Goal: Transaction & Acquisition: Purchase product/service

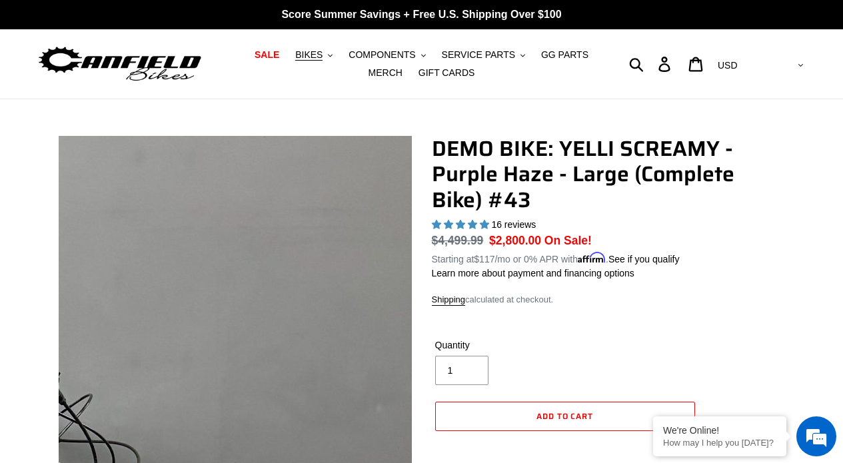
select select "highest-rating"
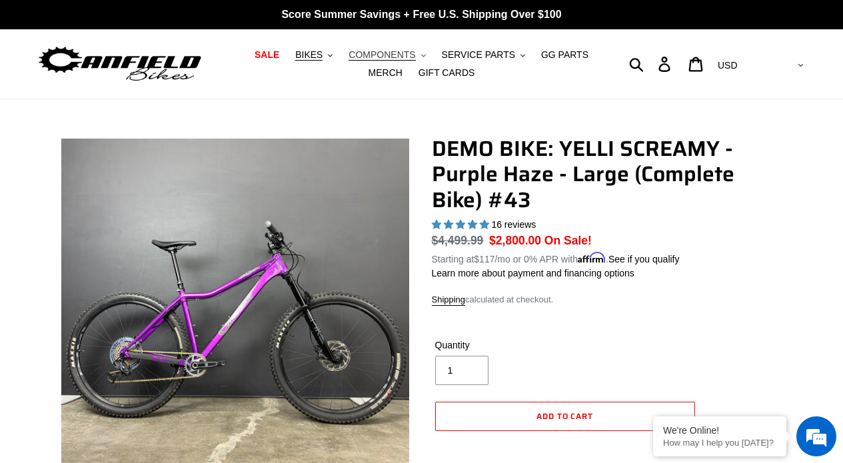
click at [379, 57] on span "COMPONENTS" at bounding box center [381, 54] width 67 height 11
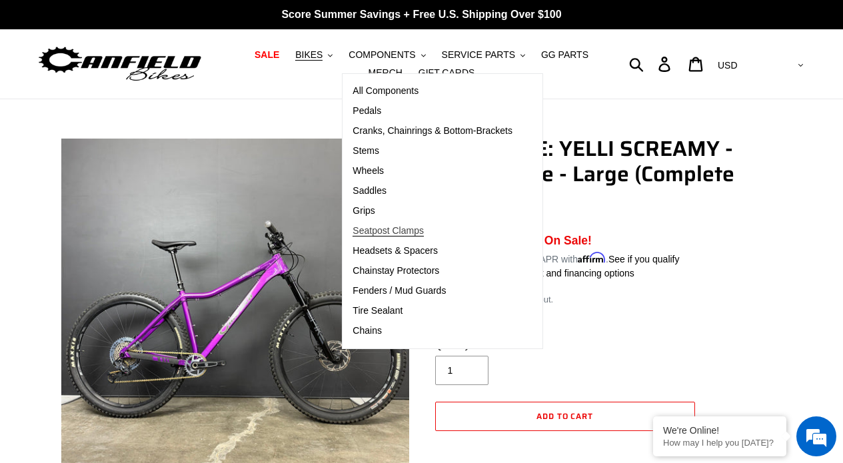
click at [389, 227] on span "Seatpost Clamps" at bounding box center [387, 230] width 71 height 11
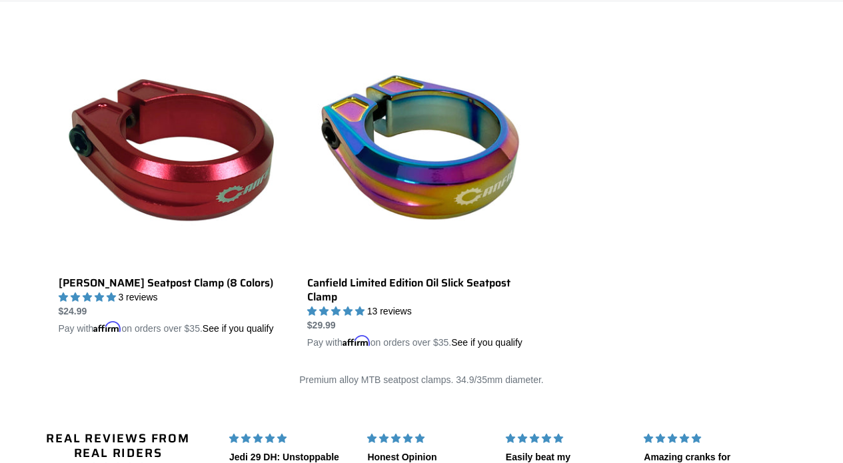
scroll to position [264, 0]
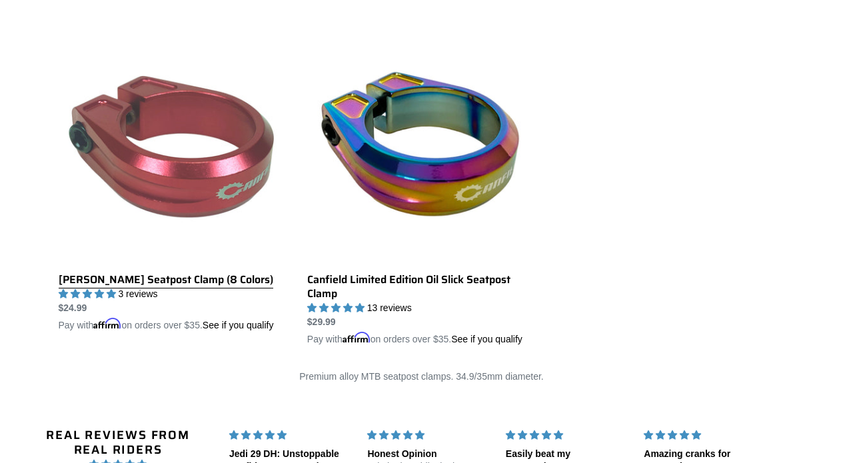
click at [226, 178] on link "Canfield Seatpost Clamp (8 Colors)" at bounding box center [173, 184] width 229 height 298
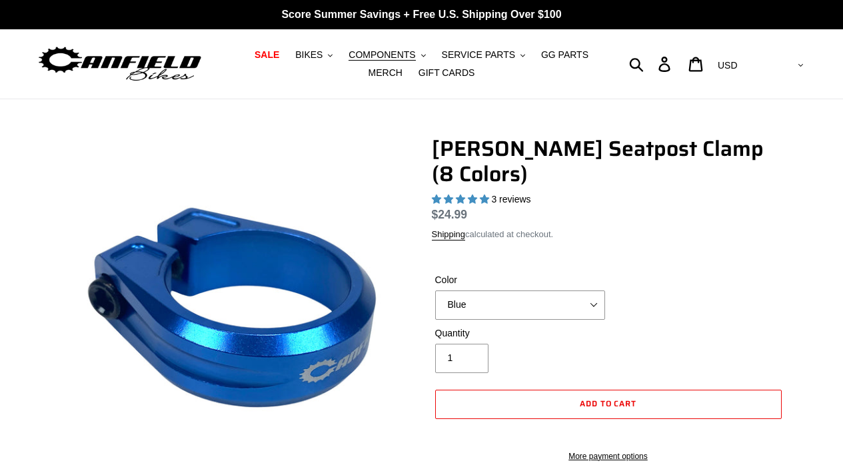
select select "highest-rating"
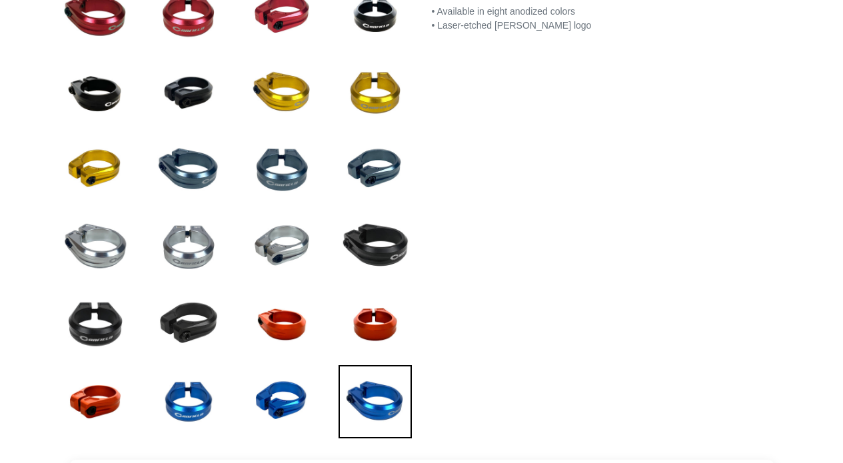
scroll to position [533, 0]
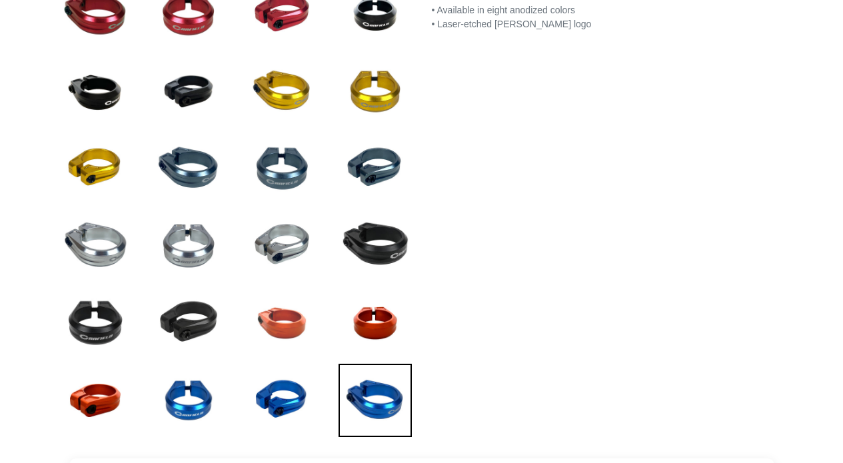
click at [269, 324] on img at bounding box center [281, 322] width 73 height 73
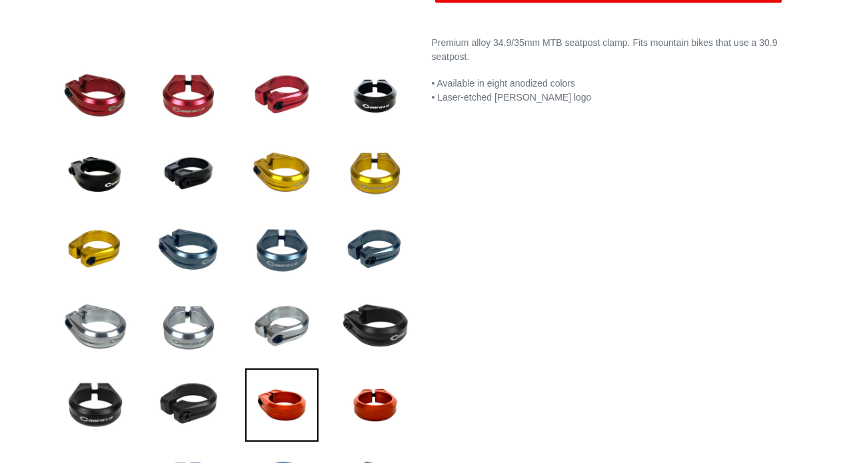
scroll to position [489, 0]
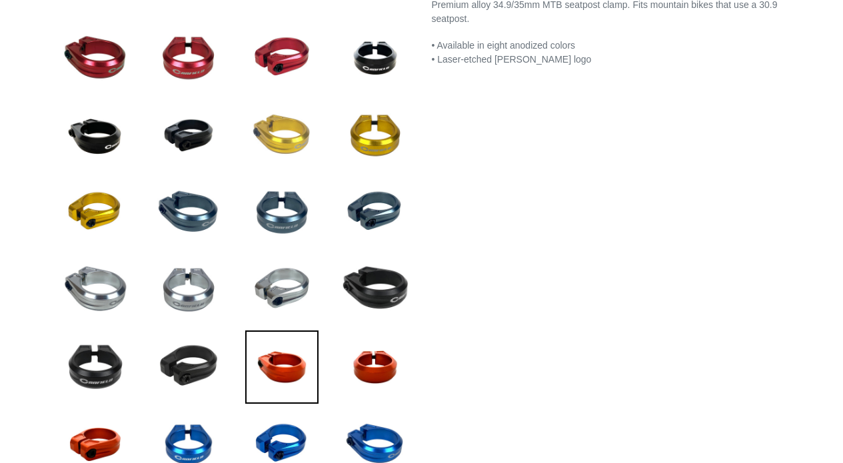
click at [302, 139] on img at bounding box center [281, 135] width 73 height 73
select select "Gold"
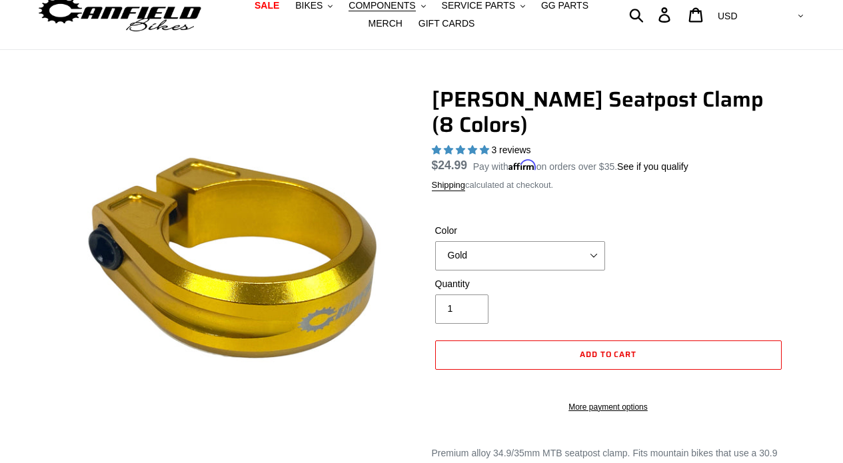
scroll to position [33, 0]
